Goal: Check status: Check status

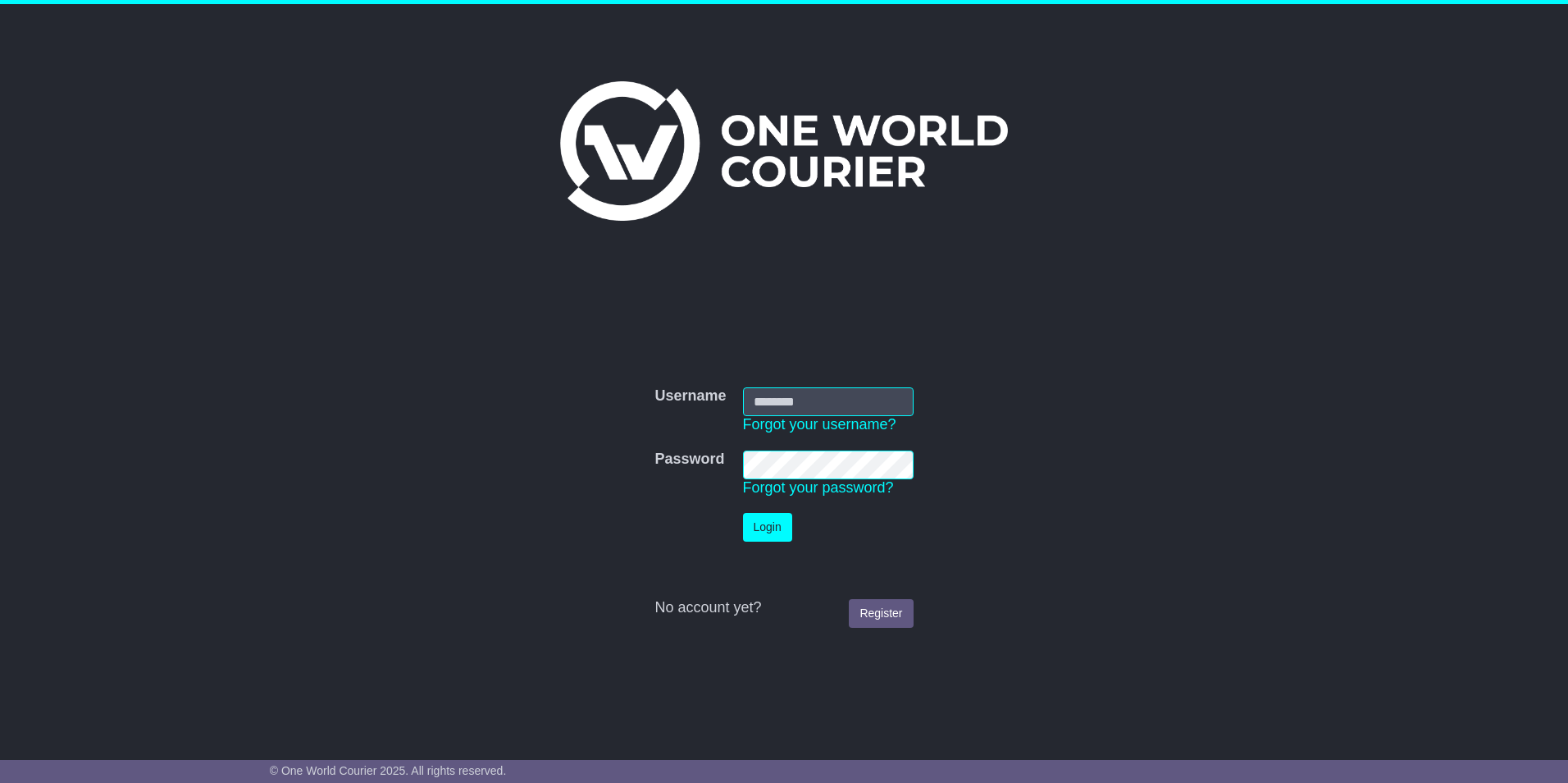
type input "**********"
click at [766, 526] on button "Login" at bounding box center [767, 527] width 49 height 29
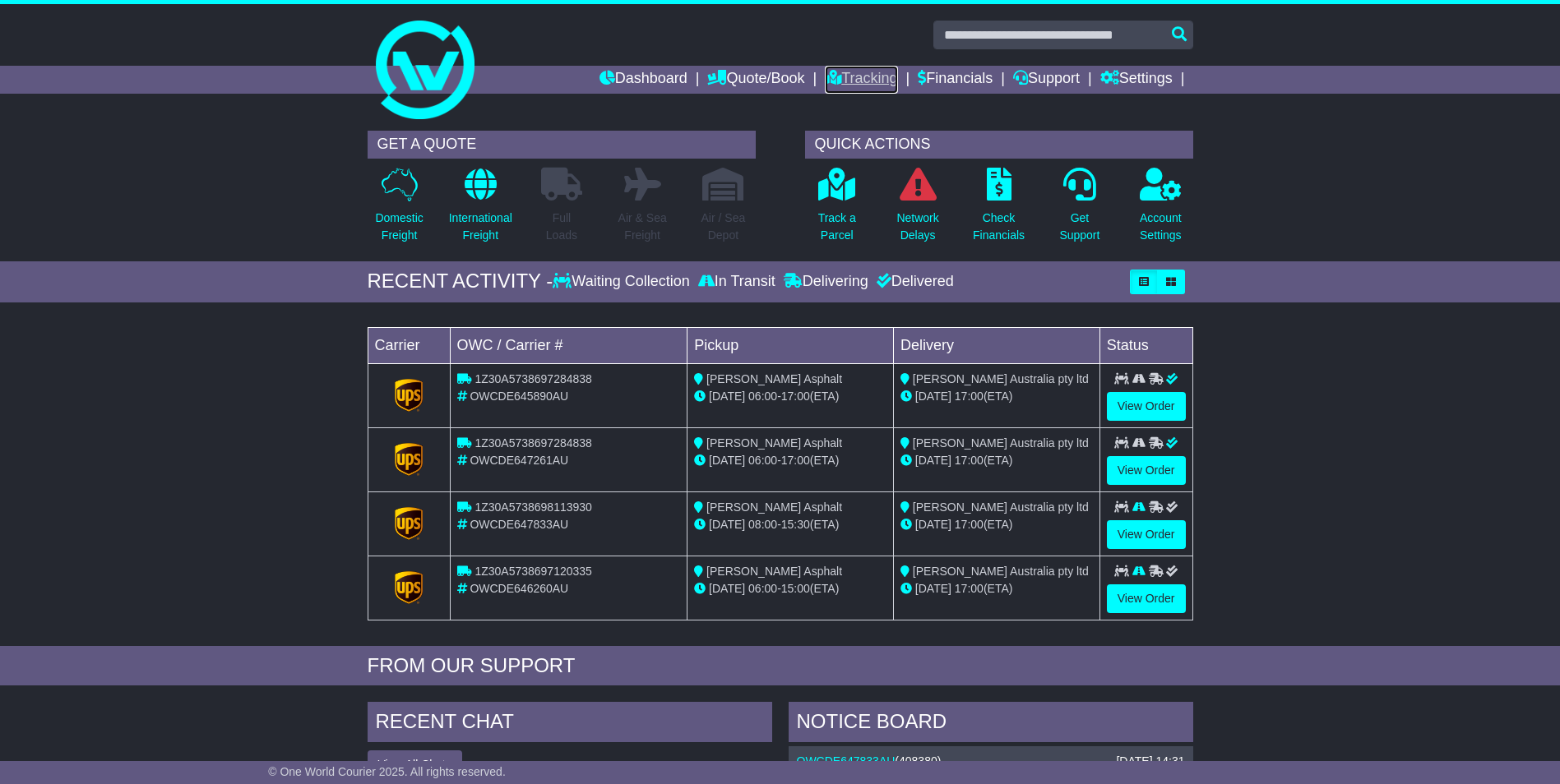
click at [880, 78] on link "Tracking" at bounding box center [860, 80] width 72 height 28
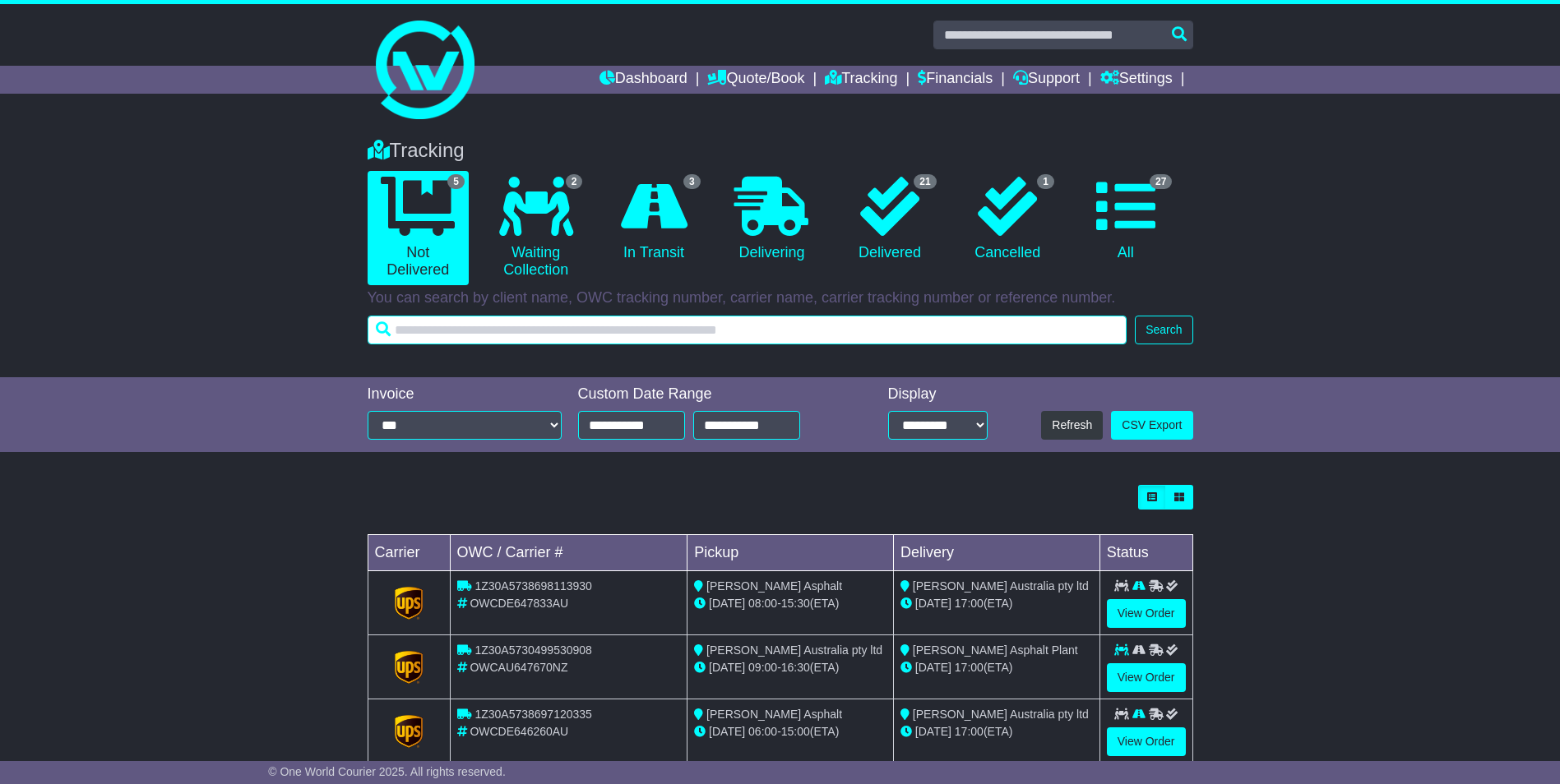
click at [531, 338] on input "text" at bounding box center [747, 330] width 759 height 29
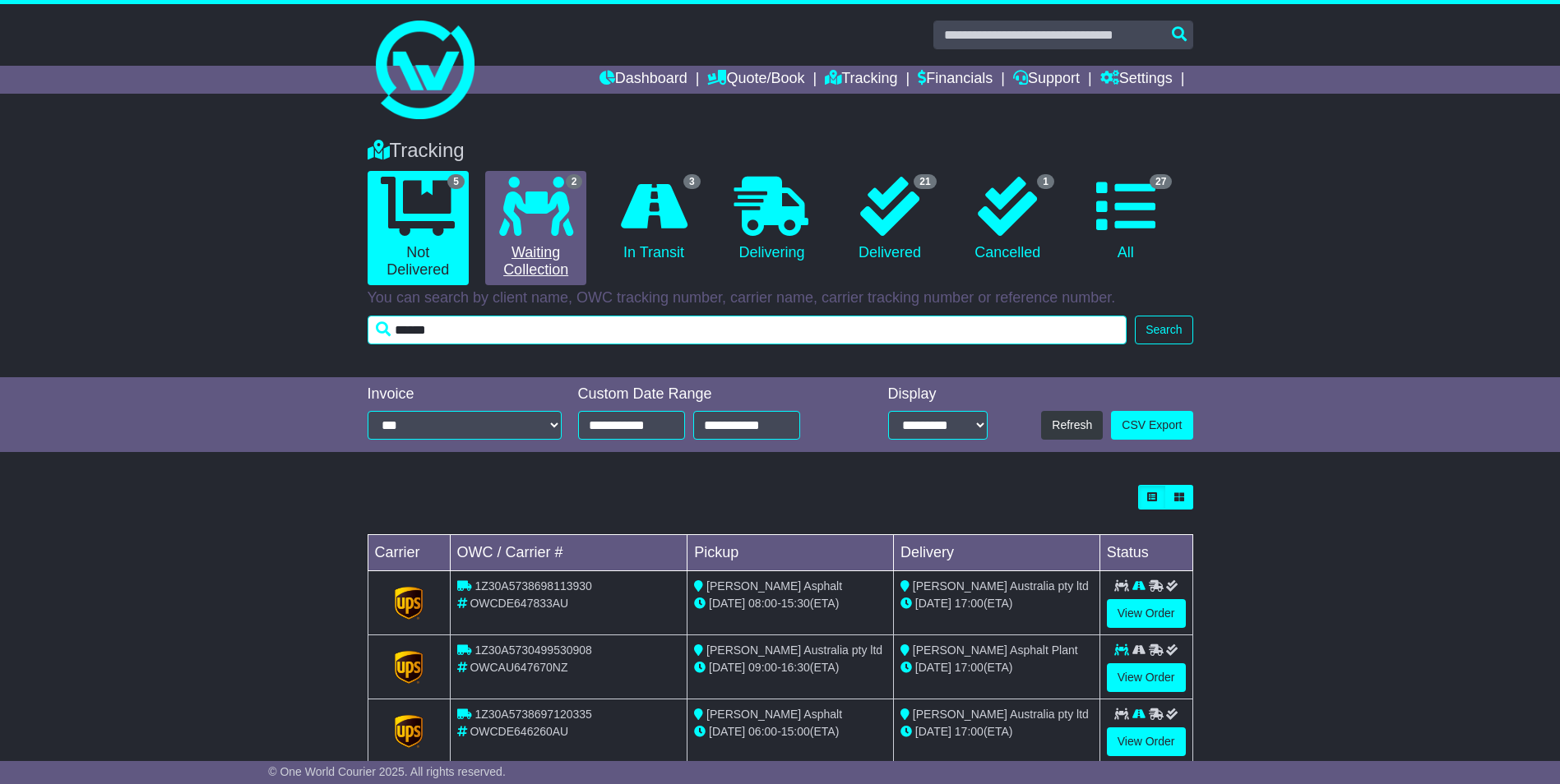
type input "******"
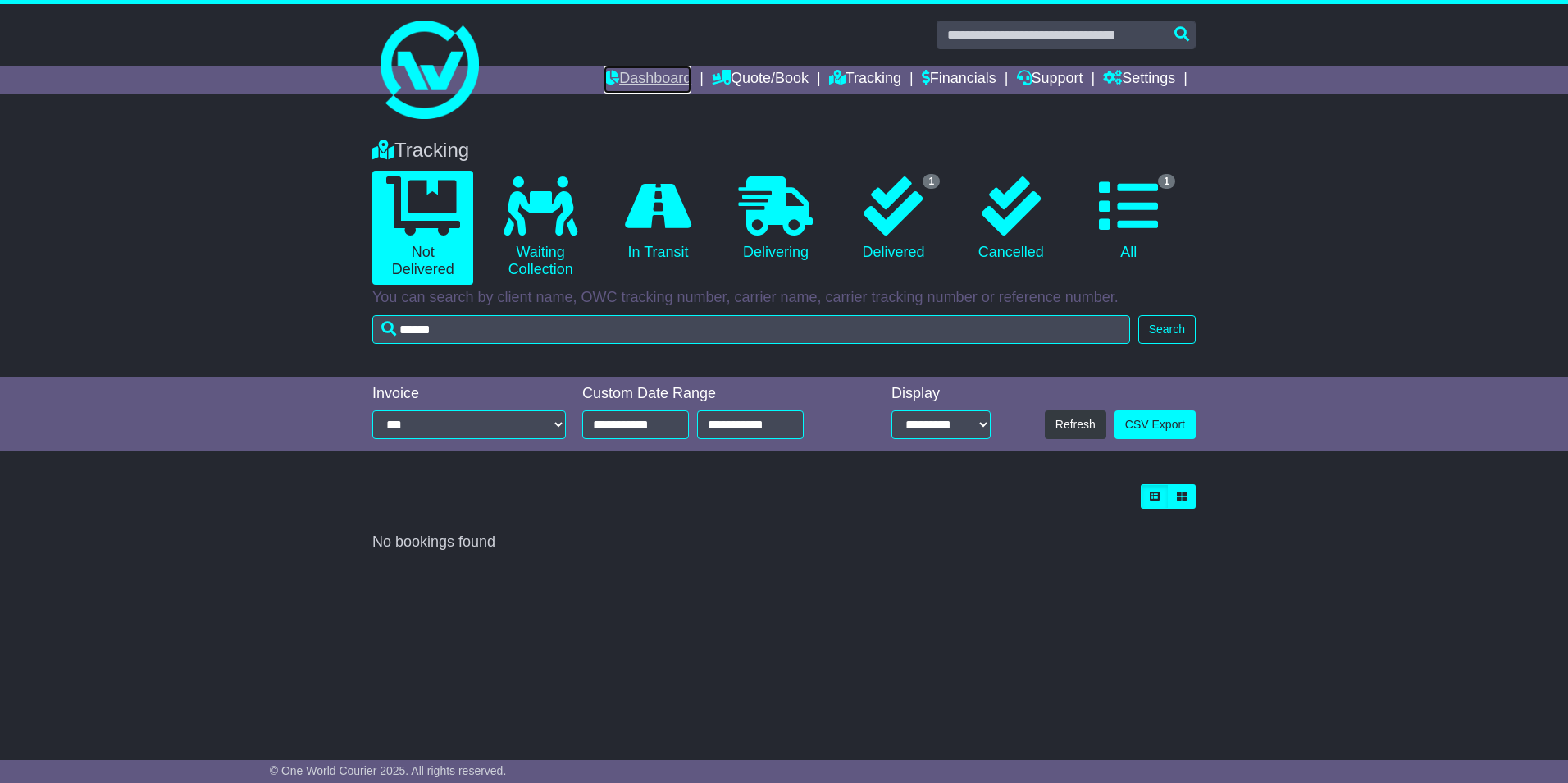
click at [670, 74] on link "Dashboard" at bounding box center [648, 80] width 88 height 28
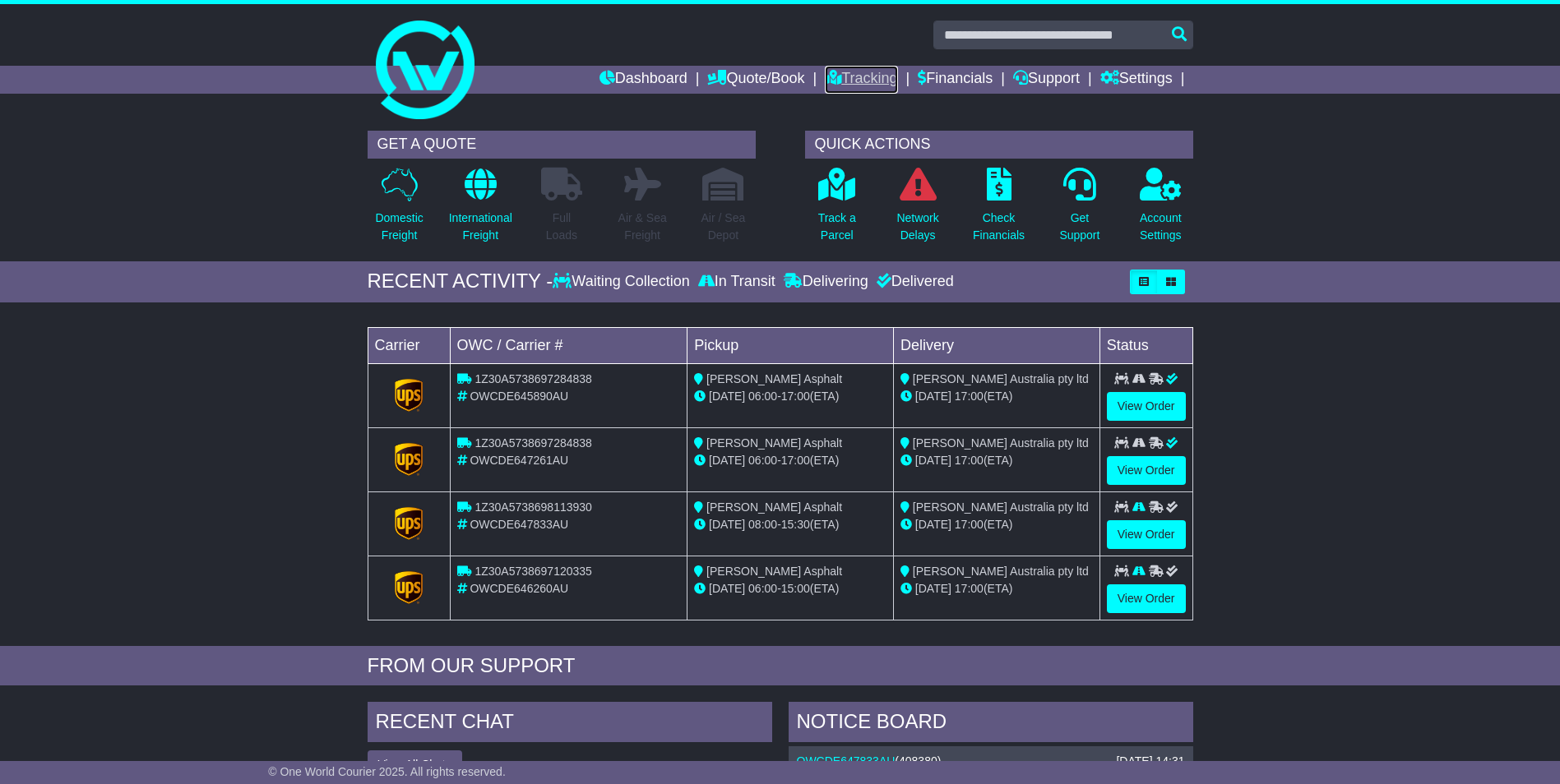
click at [881, 83] on link "Tracking" at bounding box center [860, 80] width 72 height 28
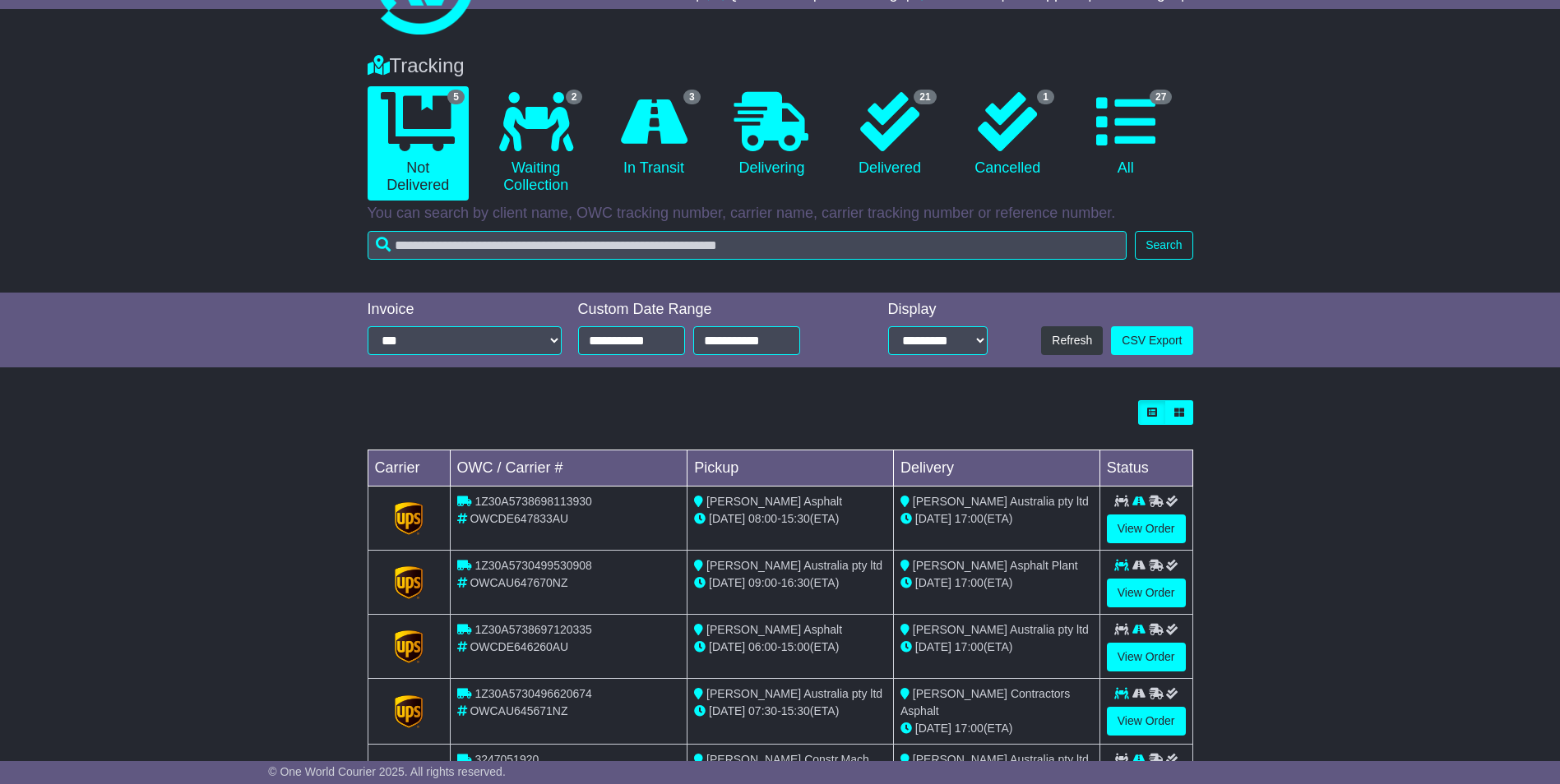
scroll to position [83, 0]
click at [895, 101] on icon at bounding box center [890, 123] width 60 height 59
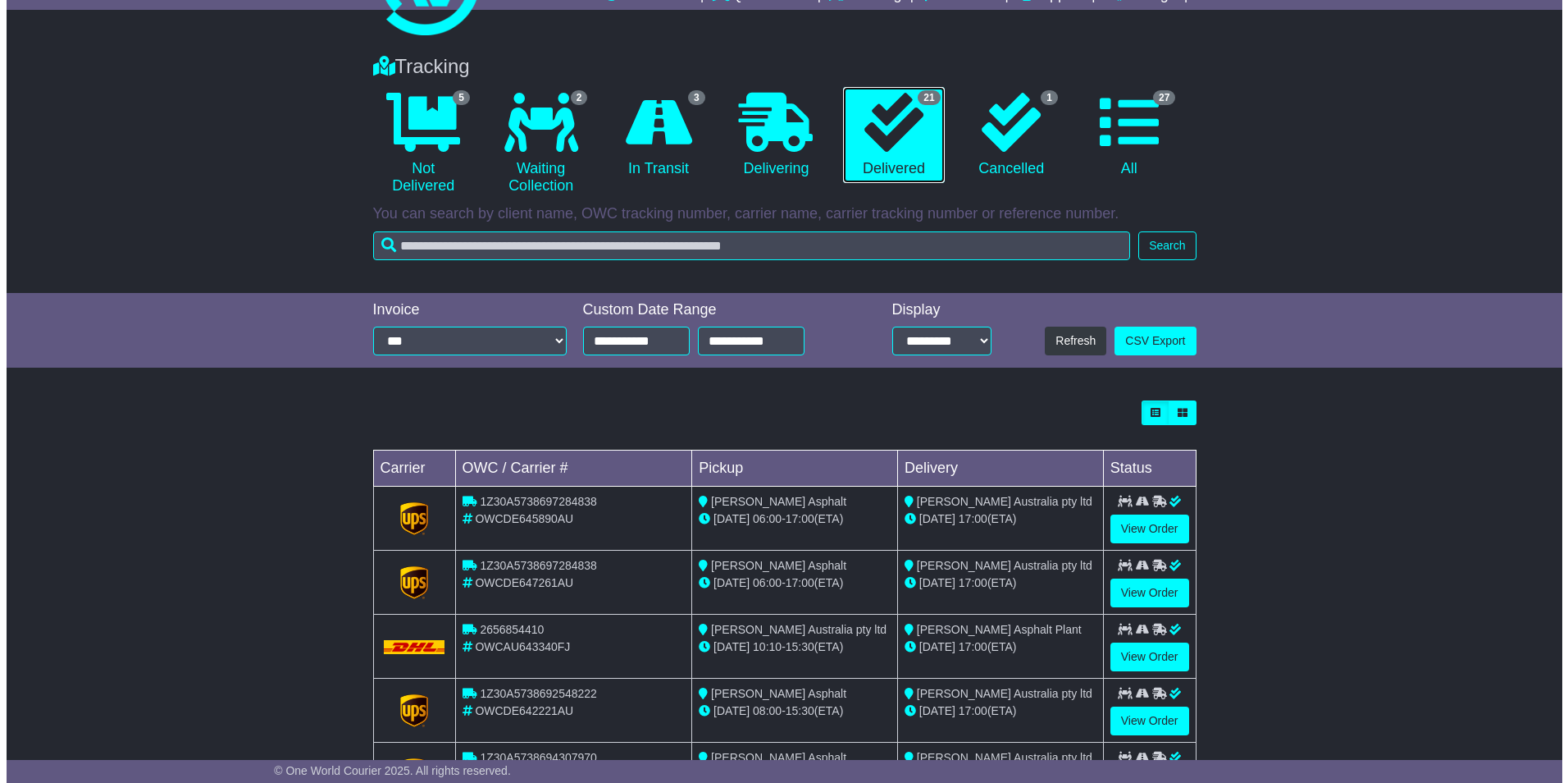
scroll to position [0, 0]
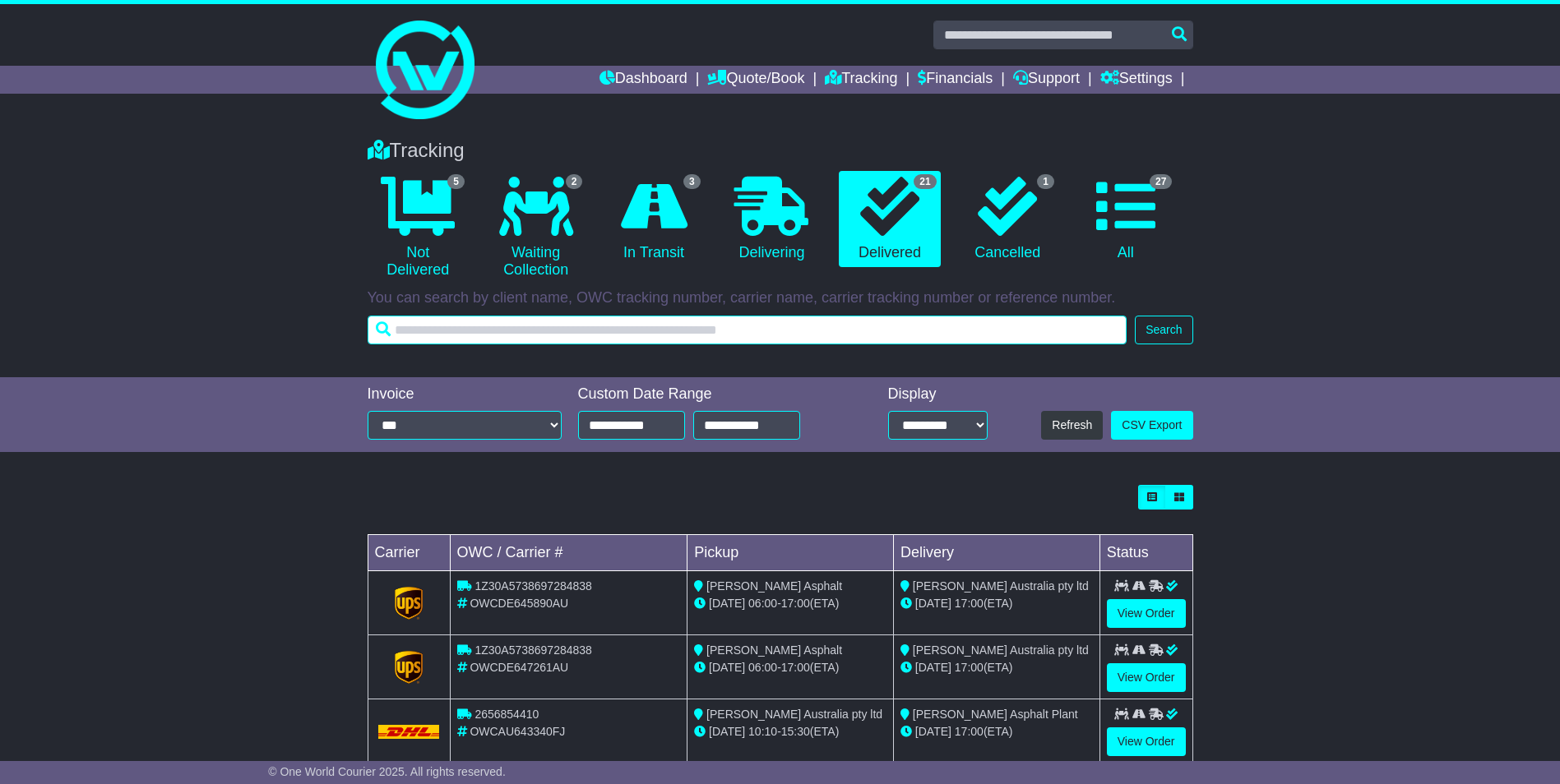
click at [674, 322] on input "text" at bounding box center [747, 330] width 759 height 29
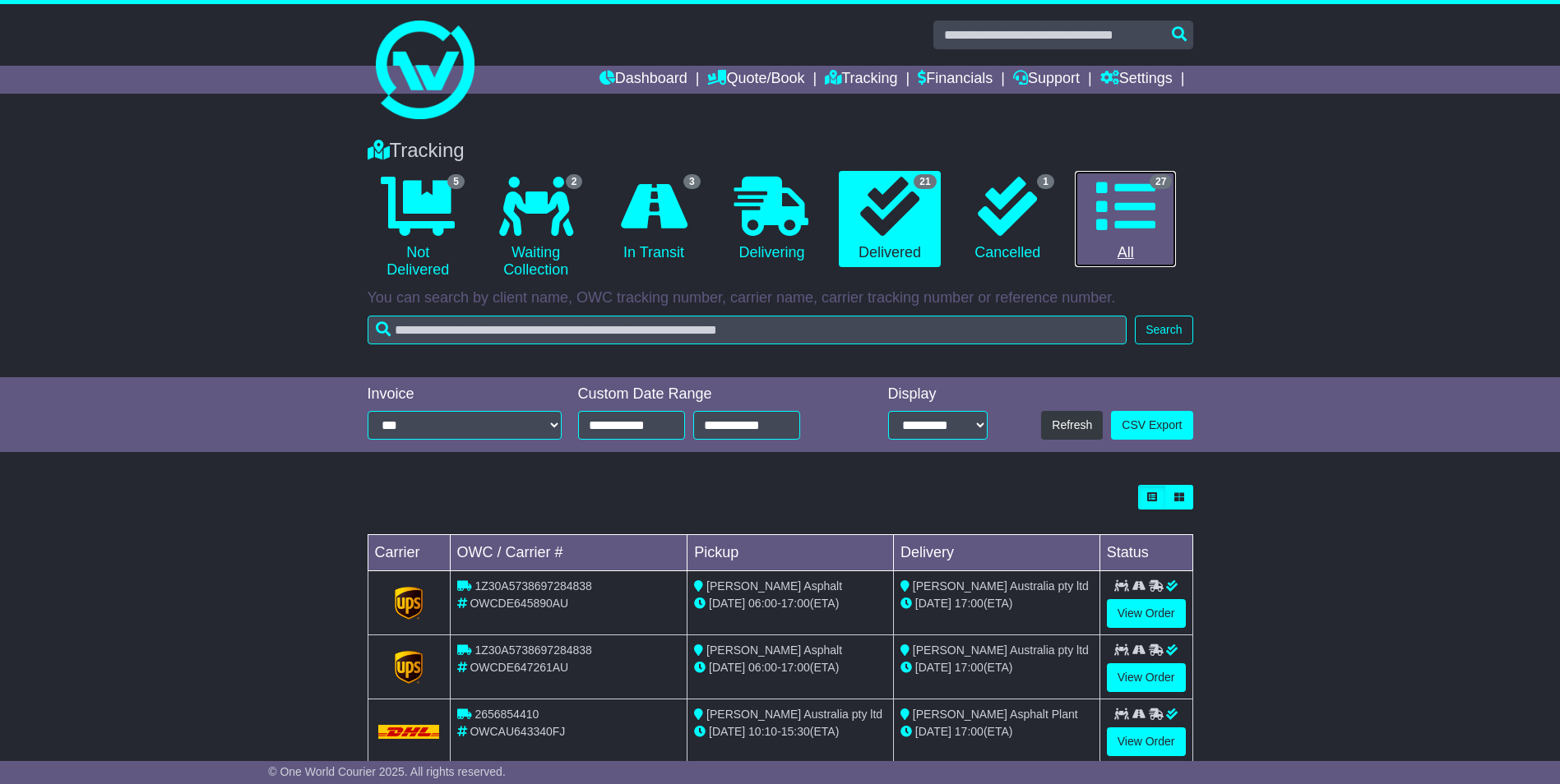
click at [1152, 226] on icon at bounding box center [1126, 206] width 60 height 59
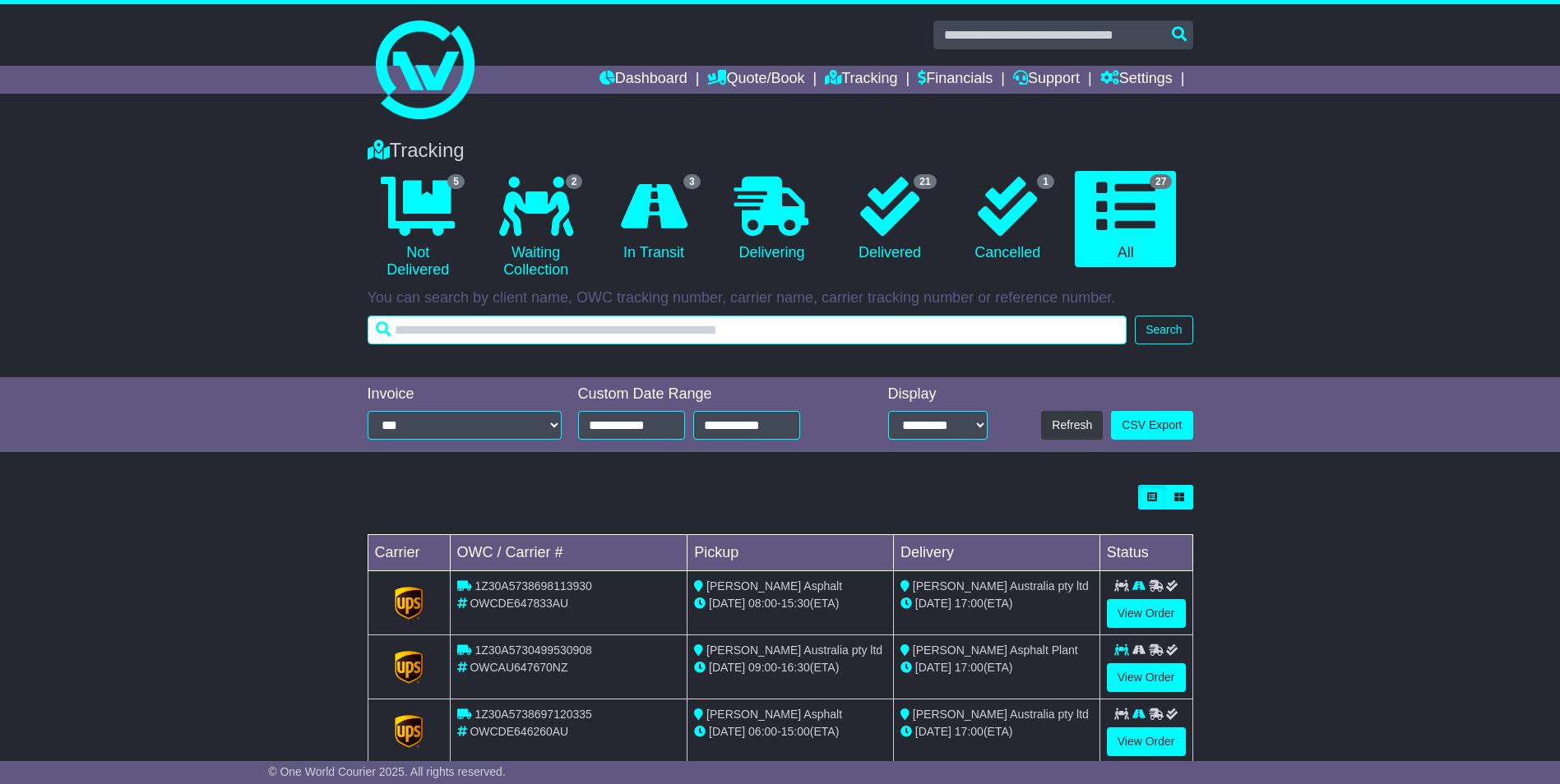
click at [583, 335] on input "text" at bounding box center [747, 330] width 759 height 29
type input "******"
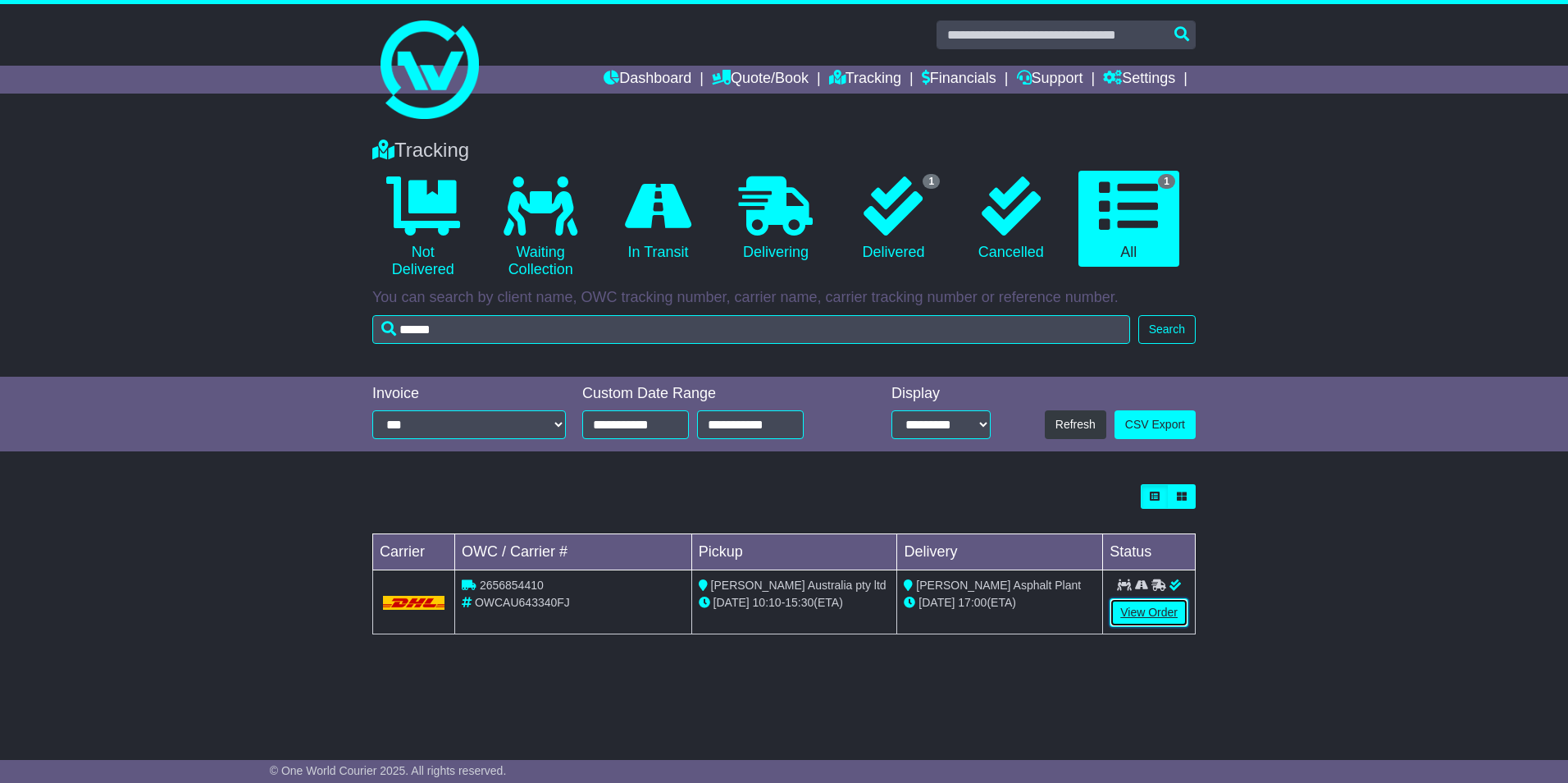
click at [1170, 614] on link "View Order" at bounding box center [1149, 612] width 79 height 29
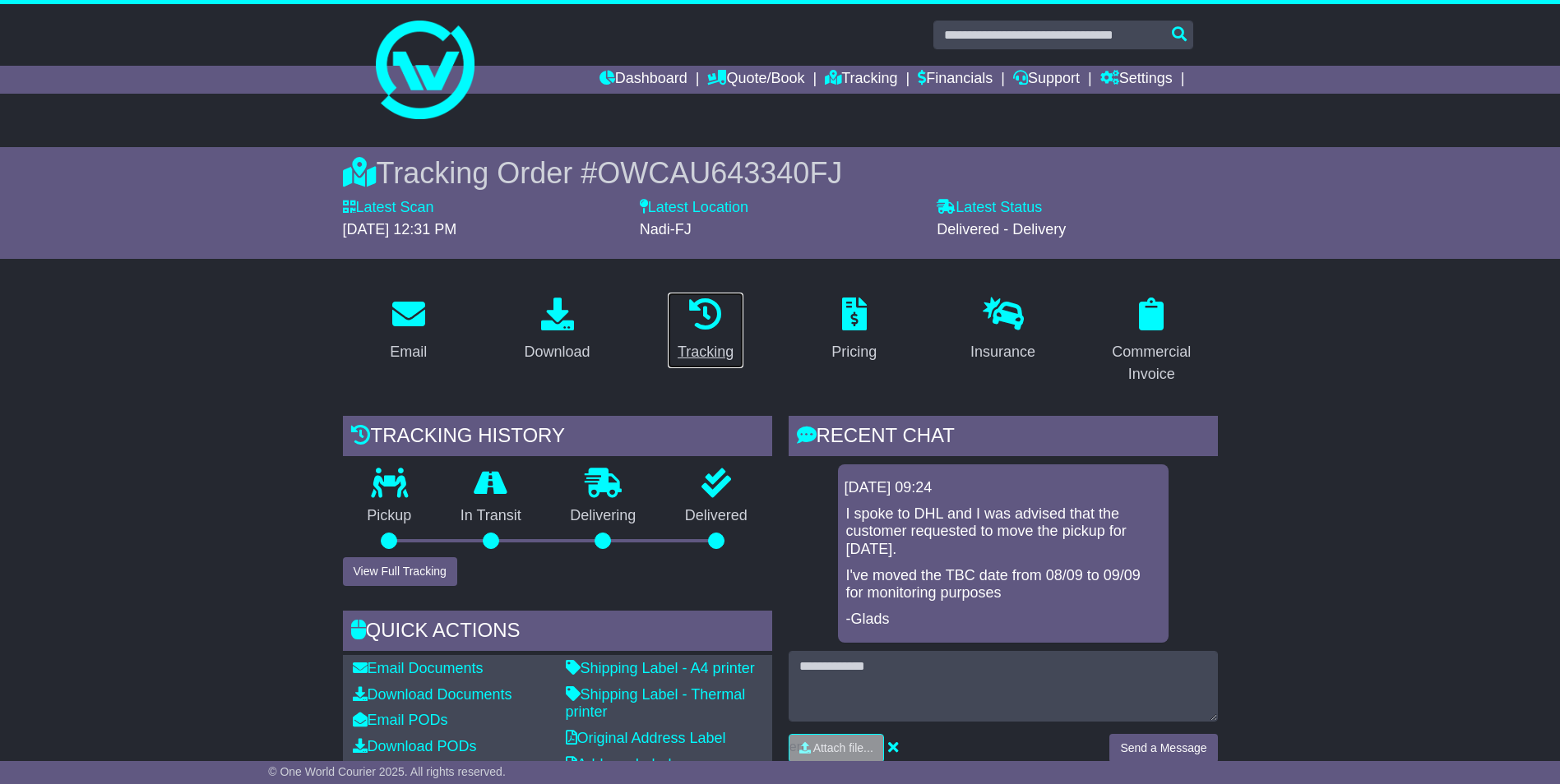
click at [712, 343] on div "Tracking" at bounding box center [706, 351] width 56 height 22
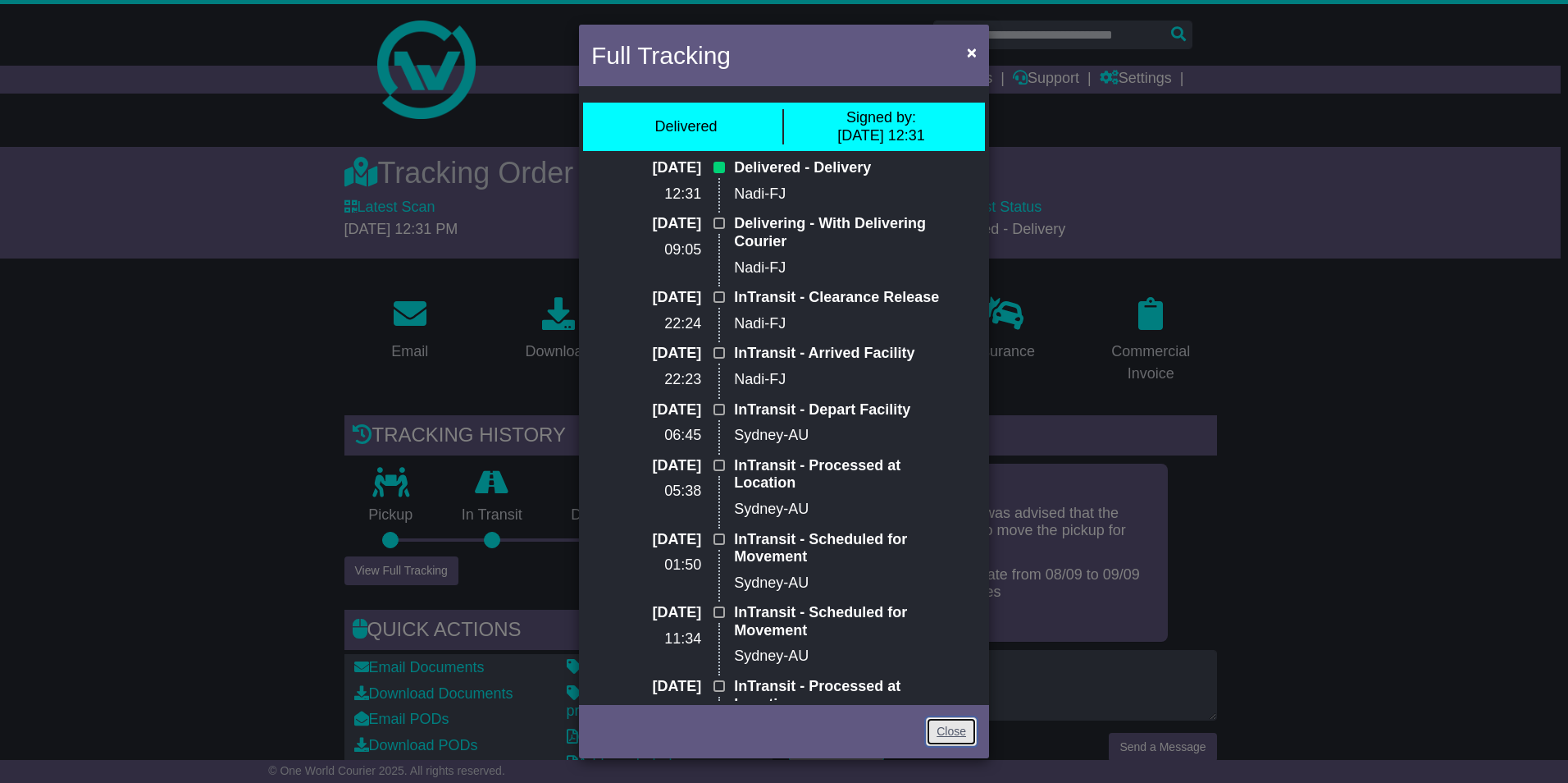
click at [961, 726] on link "Close" at bounding box center [951, 731] width 51 height 29
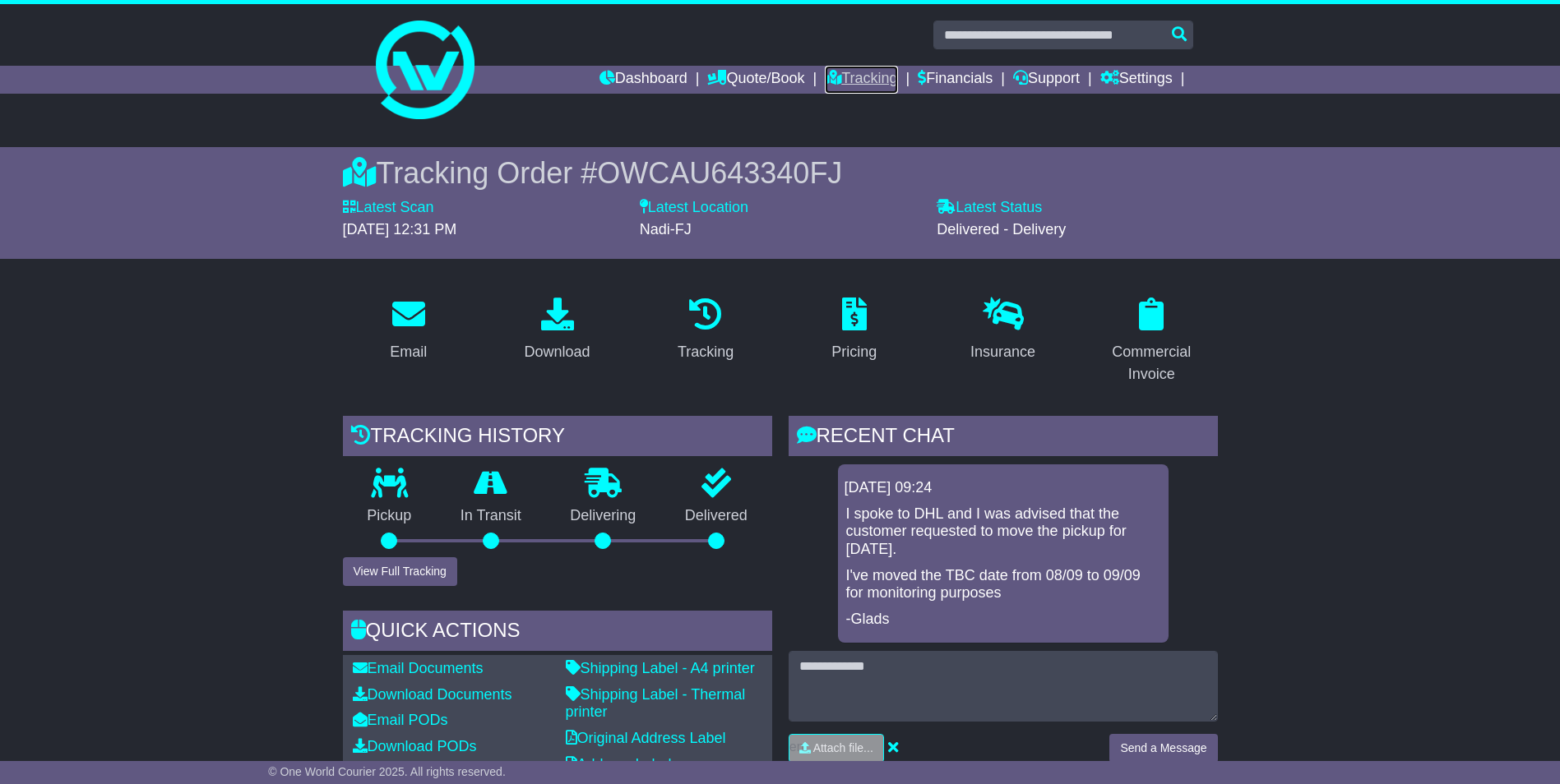
click at [860, 75] on link "Tracking" at bounding box center [860, 80] width 72 height 28
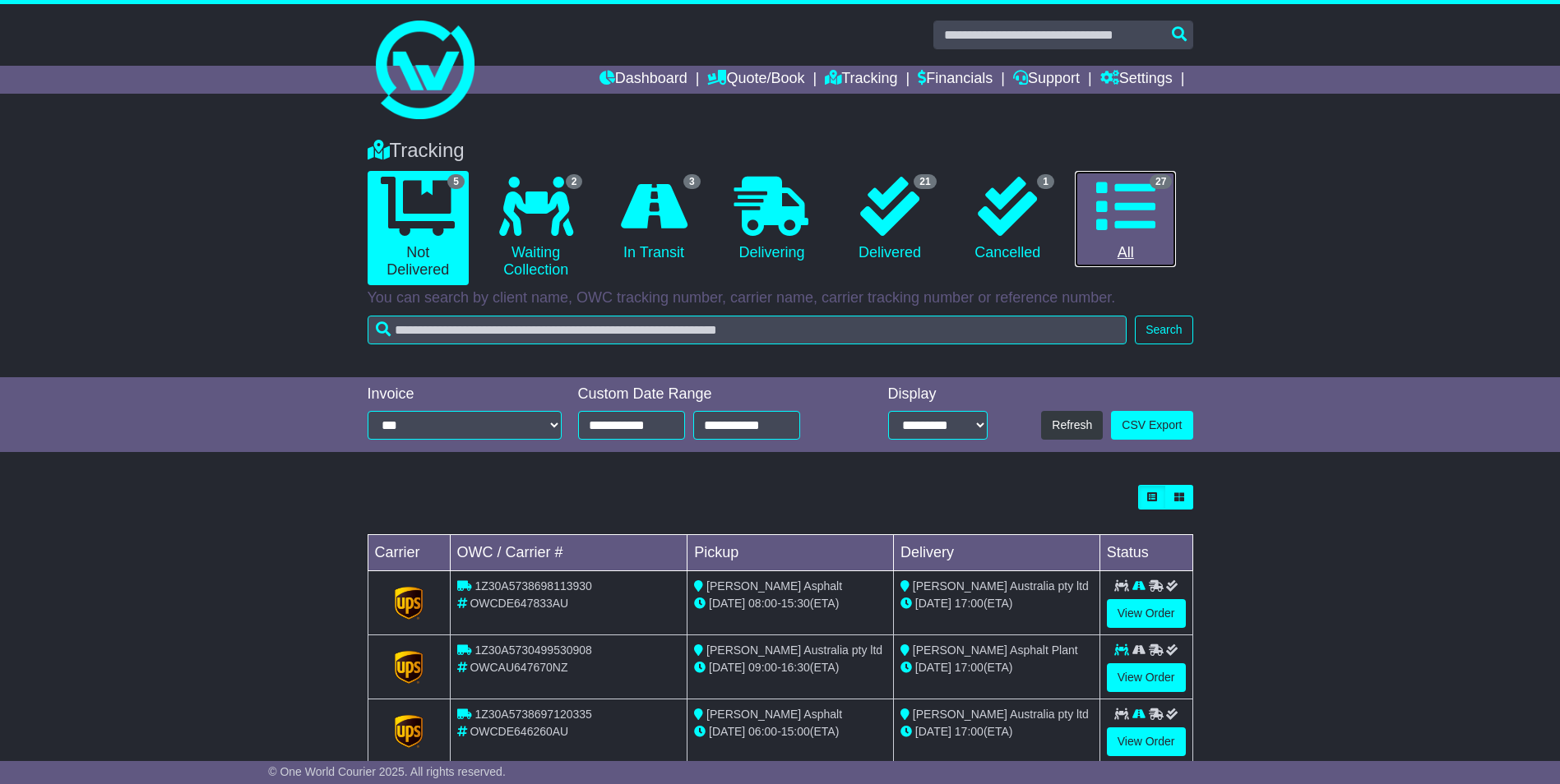
click at [1146, 221] on icon at bounding box center [1126, 206] width 60 height 59
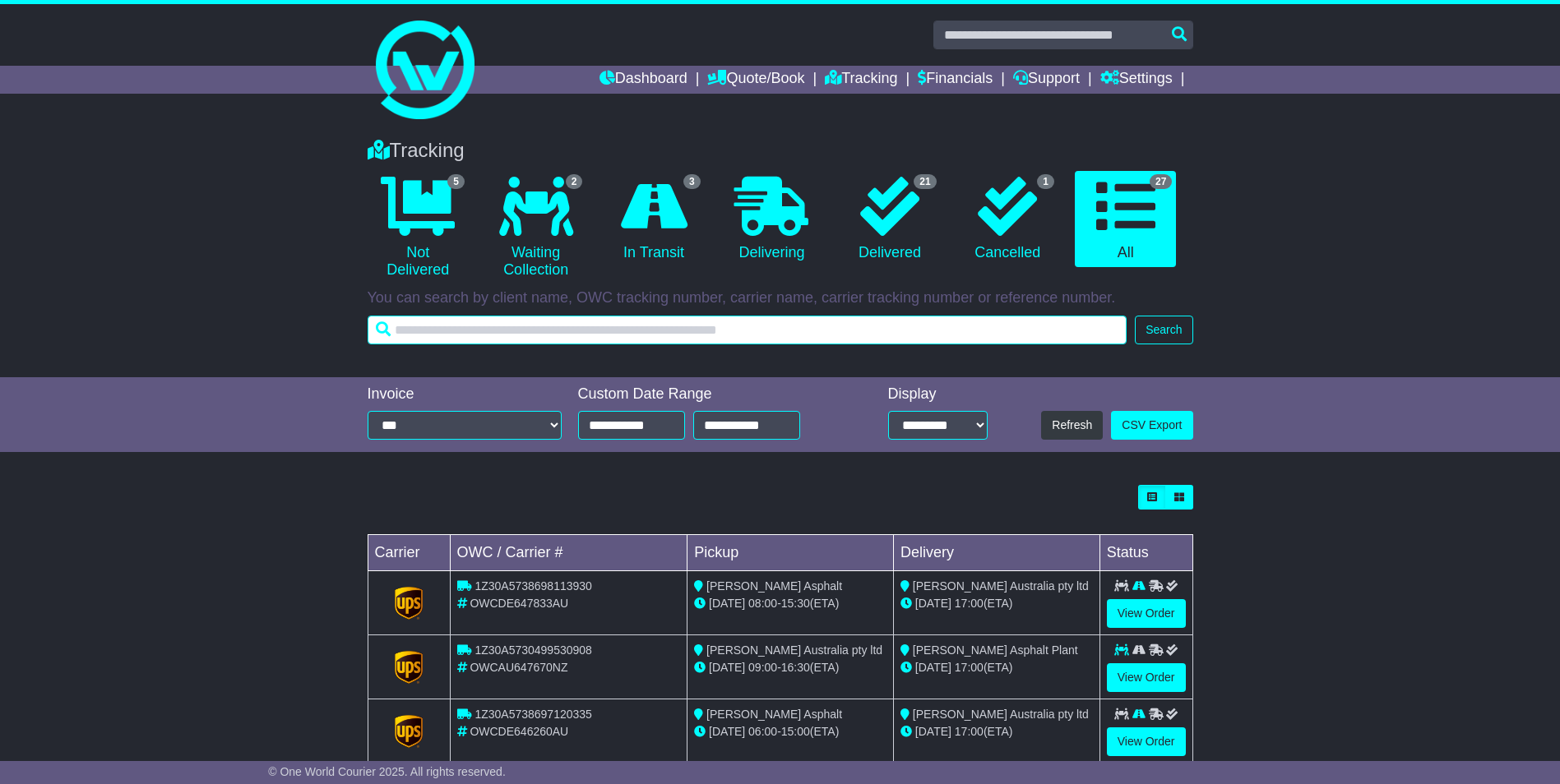
click at [748, 335] on input "text" at bounding box center [747, 330] width 759 height 29
type input "******"
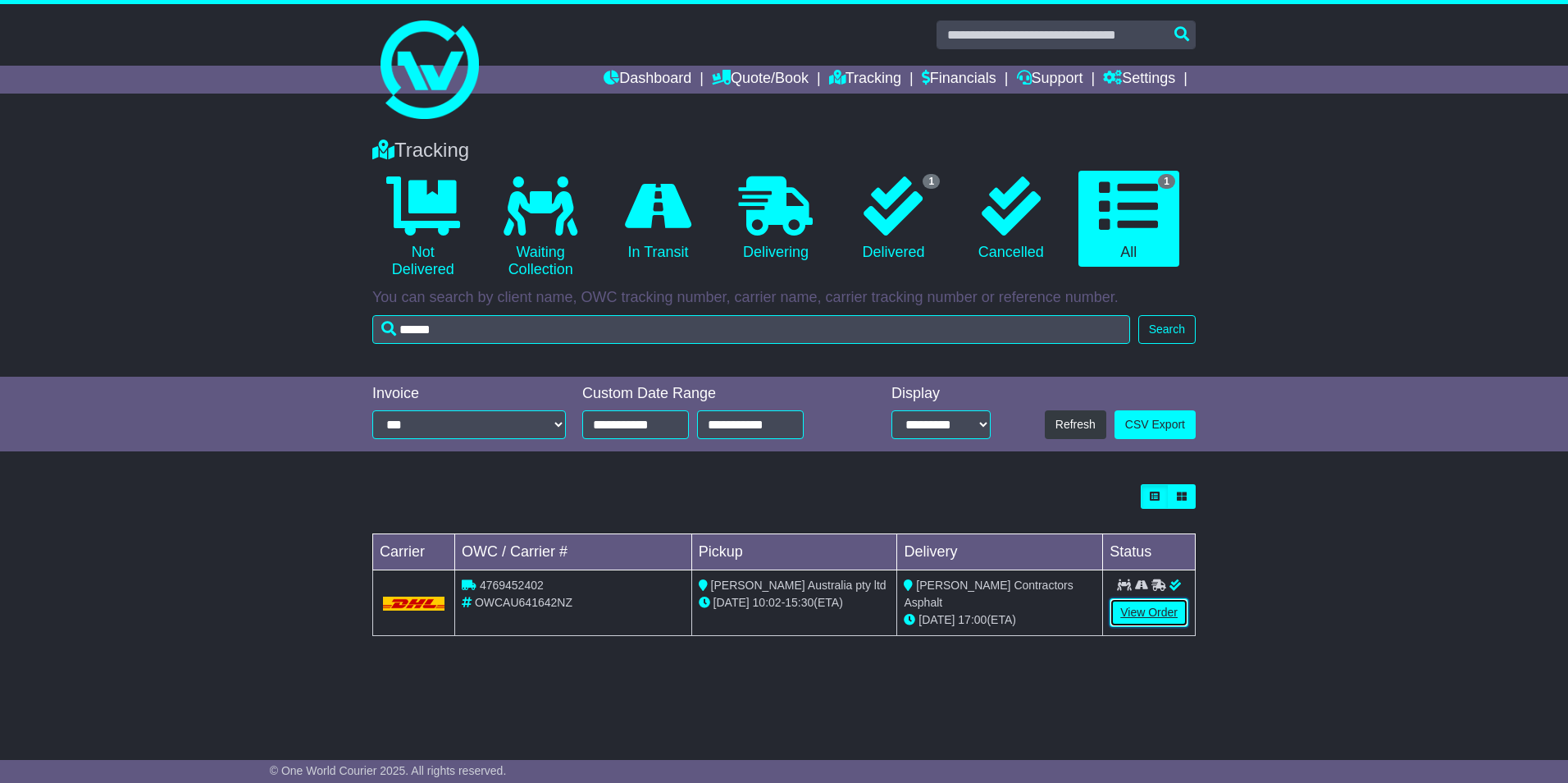
click at [1168, 617] on link "View Order" at bounding box center [1149, 612] width 79 height 29
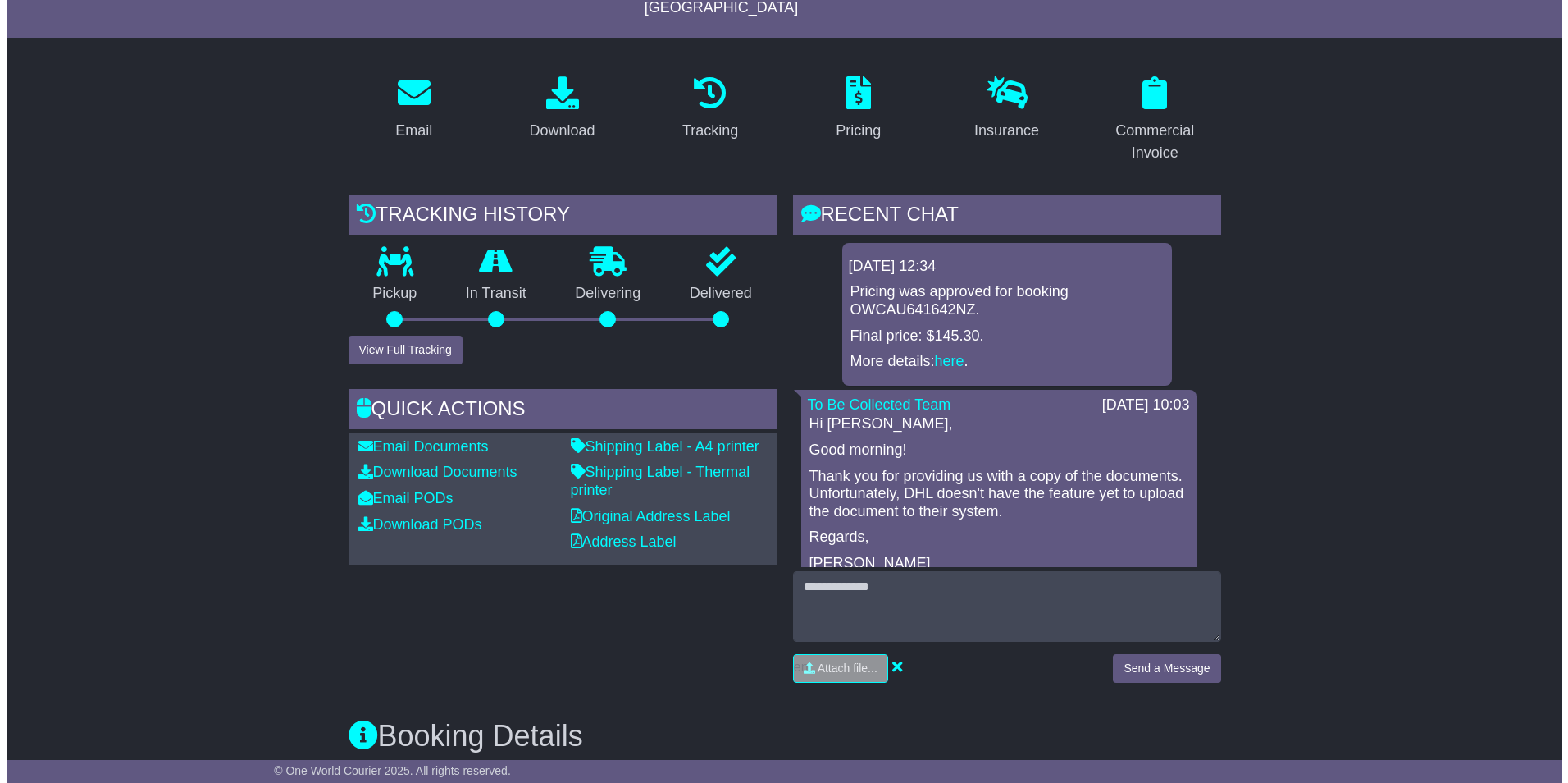
scroll to position [219, 0]
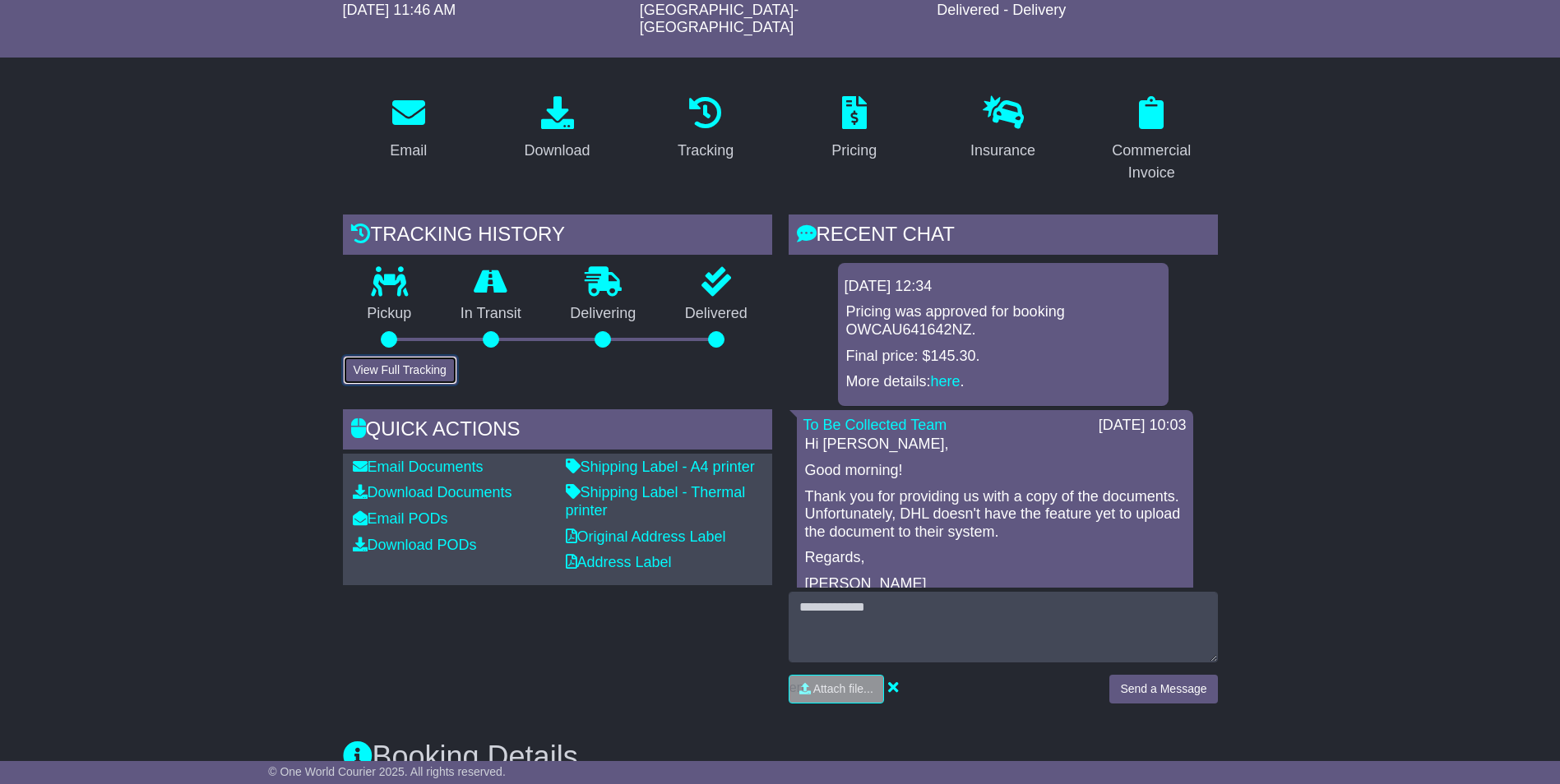
click at [427, 356] on button "View Full Tracking" at bounding box center [399, 370] width 114 height 29
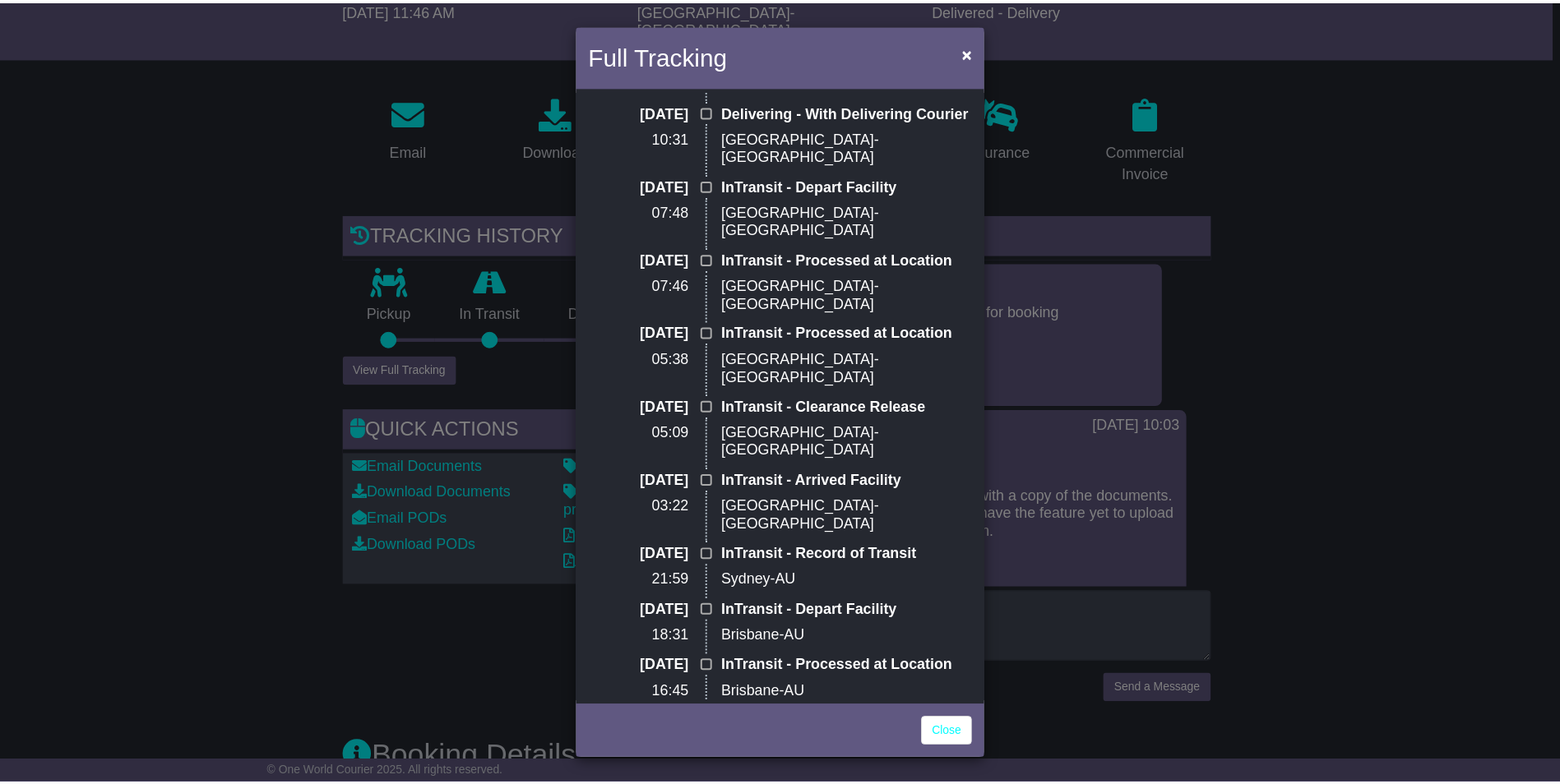
scroll to position [0, 0]
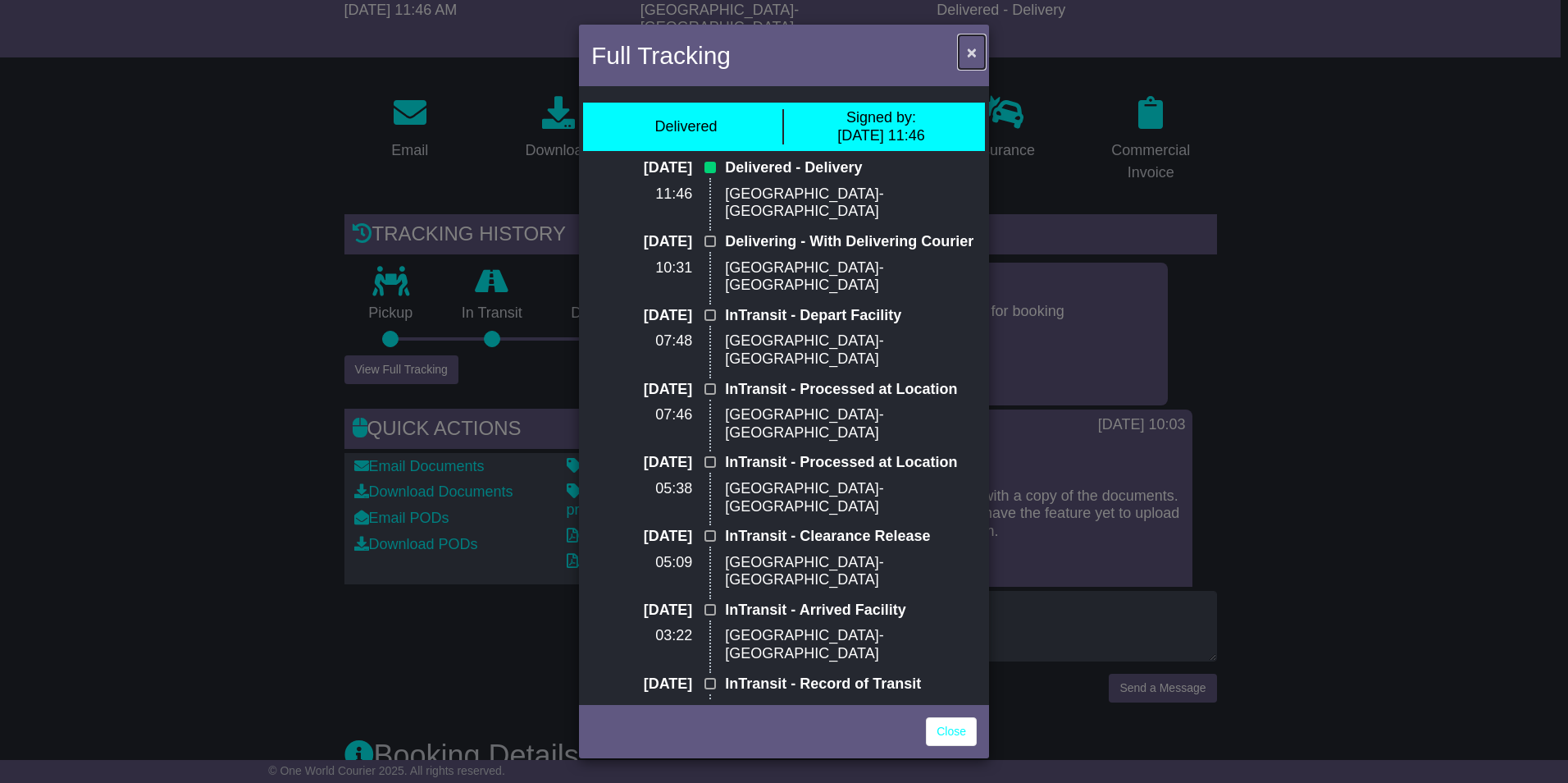
click at [974, 56] on span "×" at bounding box center [972, 53] width 10 height 19
